Goal: Task Accomplishment & Management: Use online tool/utility

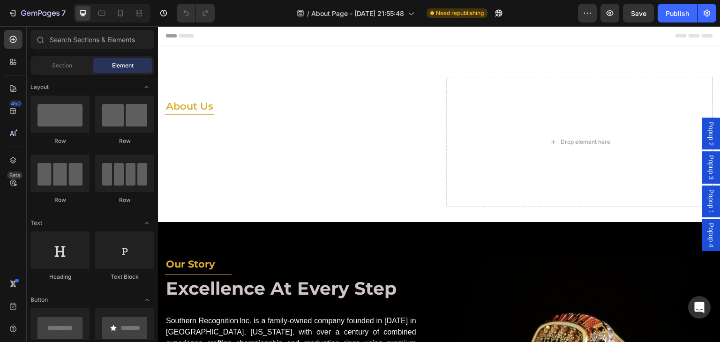
drag, startPoint x: 702, startPoint y: 165, endPoint x: 695, endPoint y: 163, distance: 6.7
click at [702, 163] on div "Popup 3" at bounding box center [711, 168] width 19 height 32
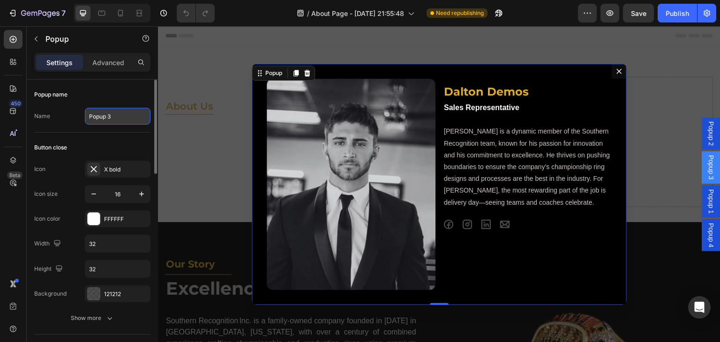
click at [111, 112] on input "Popup 3" at bounding box center [118, 116] width 66 height 17
click at [96, 141] on div "Button close" at bounding box center [92, 147] width 116 height 15
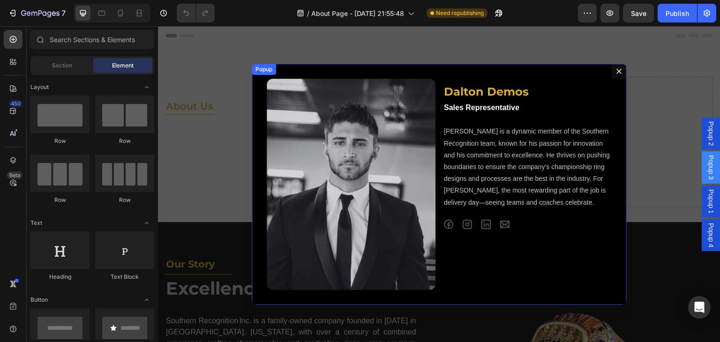
click at [616, 68] on icon "Dialog content" at bounding box center [620, 72] width 8 height 8
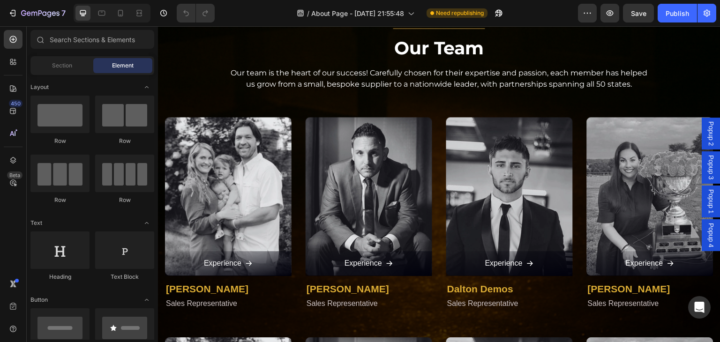
scroll to position [1407, 0]
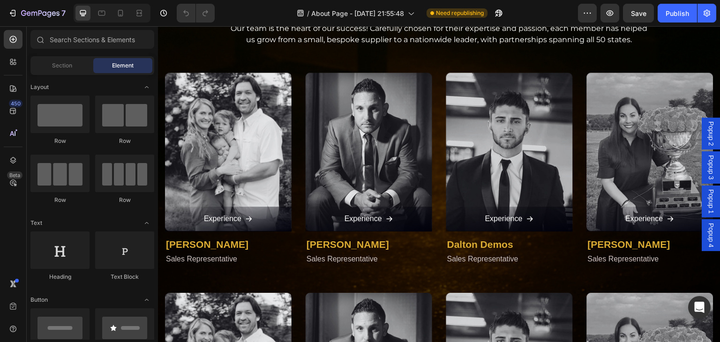
click at [707, 140] on span "Popup 2" at bounding box center [711, 133] width 9 height 24
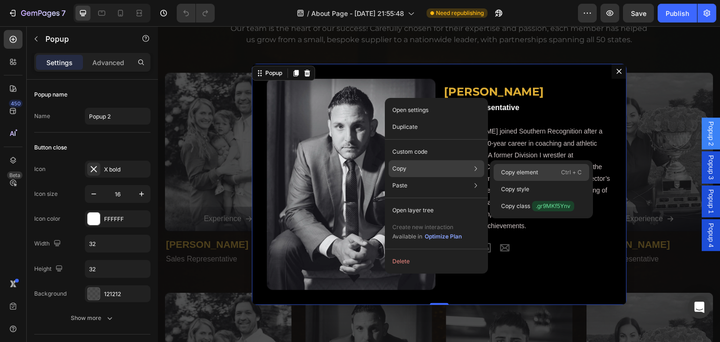
click at [505, 171] on p "Copy element" at bounding box center [519, 172] width 37 height 8
click at [506, 172] on p "[PERSON_NAME] joined Southern Recognition after a distinguished 20-year career …" at bounding box center [527, 179] width 167 height 106
